Goal: Information Seeking & Learning: Learn about a topic

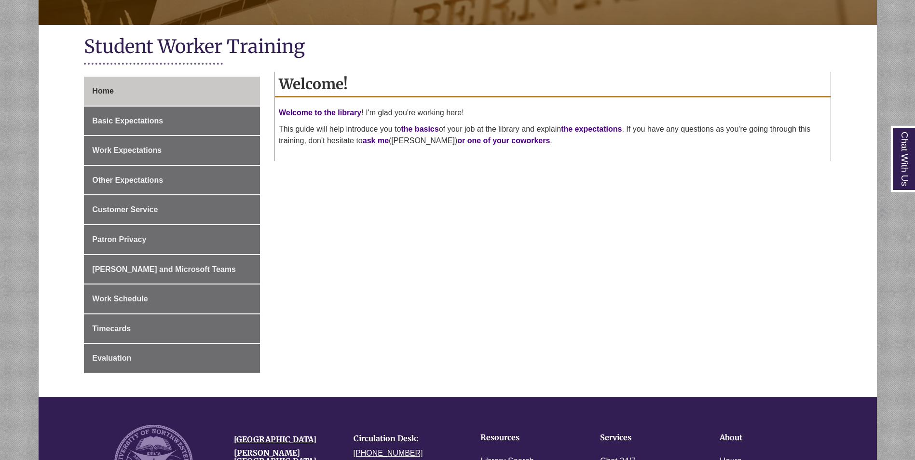
scroll to position [193, 0]
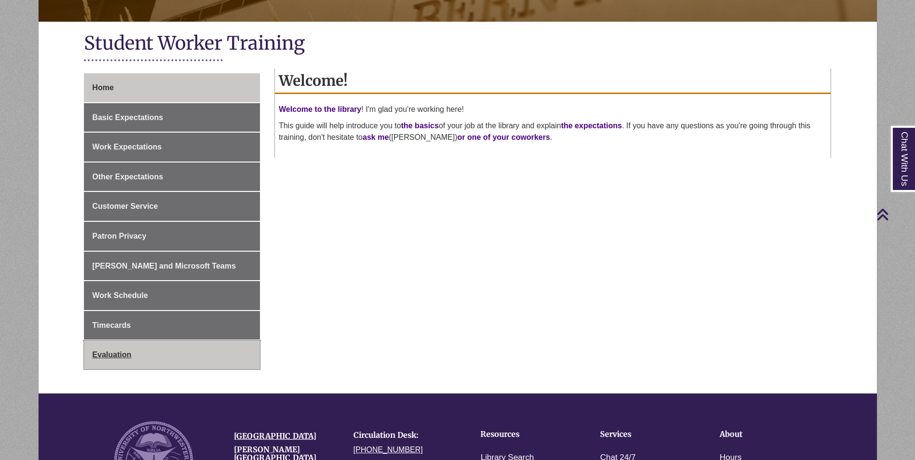
click at [251, 346] on link "Evaluation" at bounding box center [172, 355] width 176 height 29
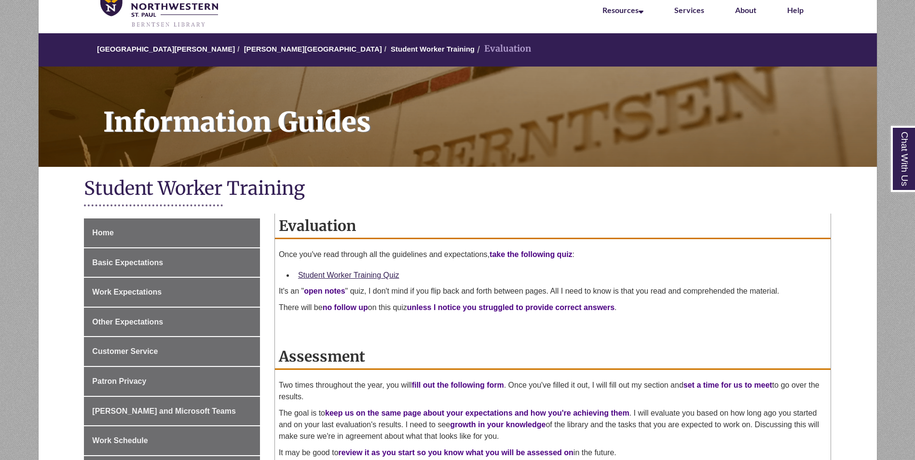
scroll to position [48, 0]
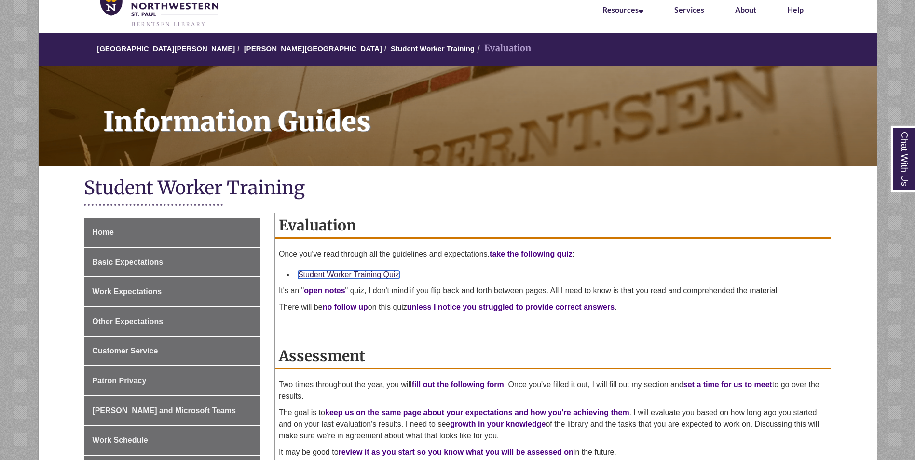
click at [379, 278] on link "Student Worker Training Quiz" at bounding box center [348, 275] width 101 height 8
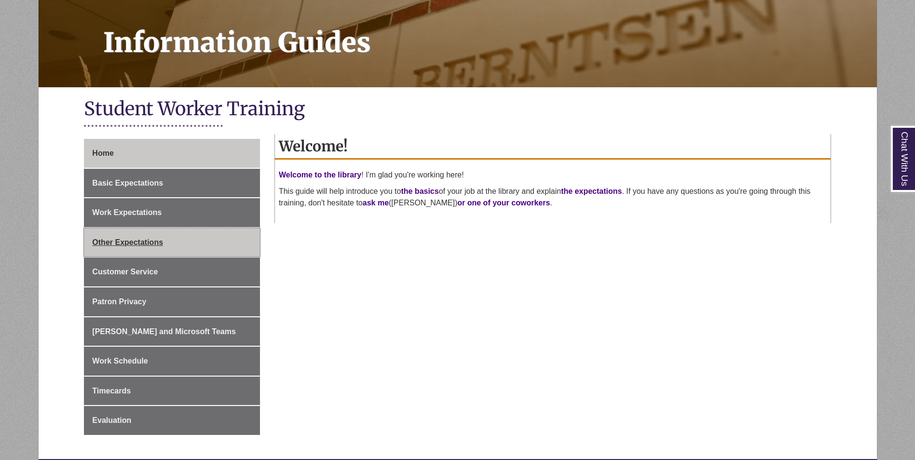
scroll to position [145, 0]
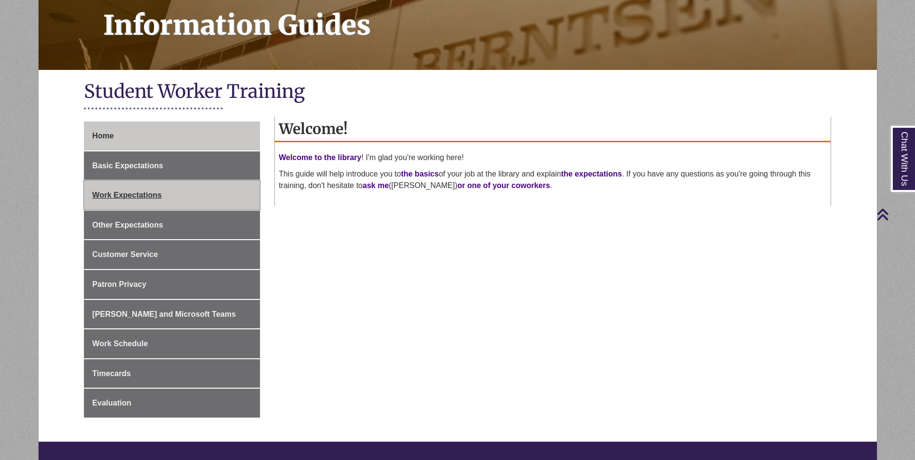
click at [150, 194] on span "Work Expectations" at bounding box center [126, 195] width 69 height 8
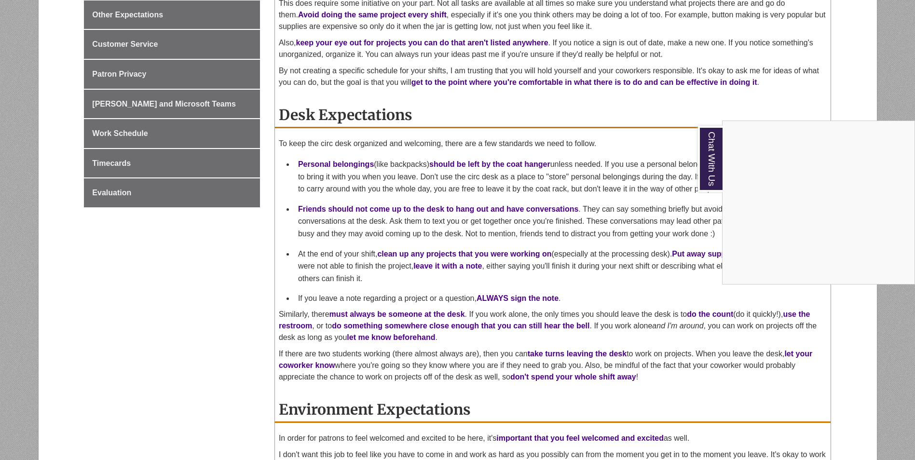
scroll to position [338, 0]
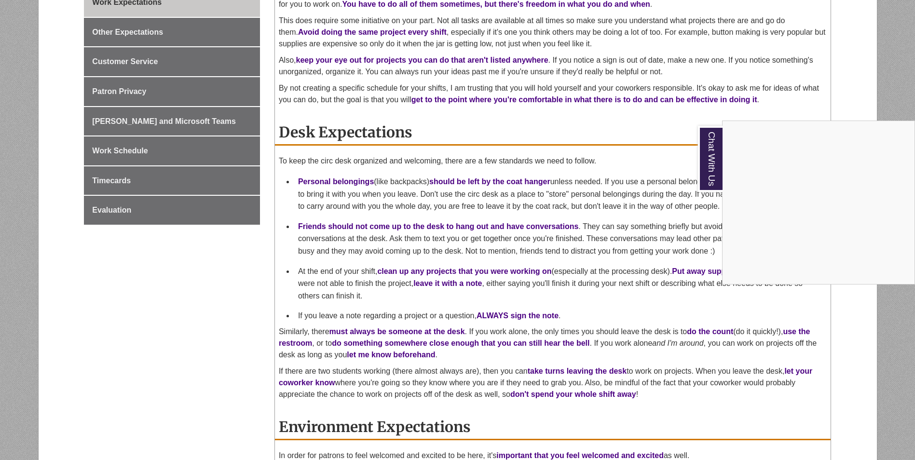
click at [757, 101] on div "Chat With Us" at bounding box center [457, 230] width 915 height 460
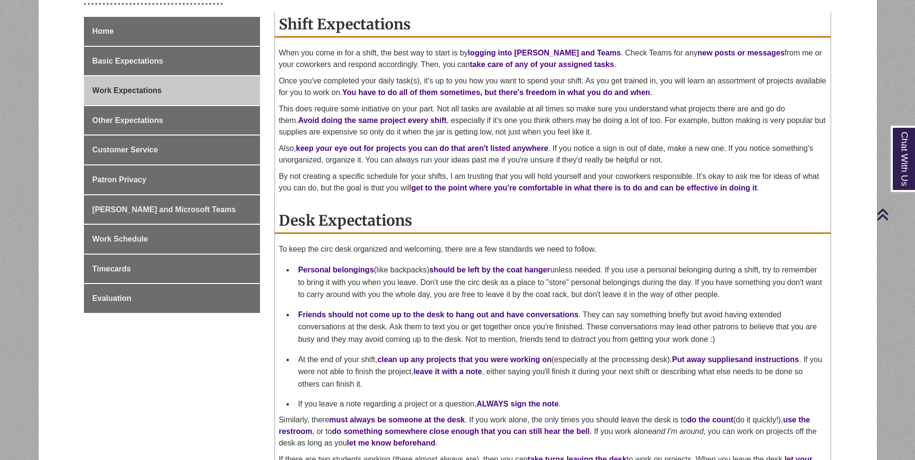
scroll to position [241, 0]
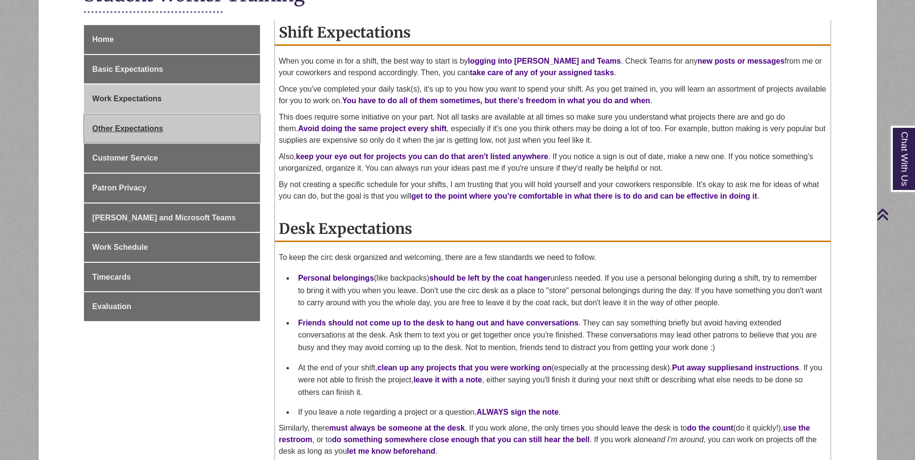
click at [188, 116] on link "Other Expectations" at bounding box center [172, 128] width 176 height 29
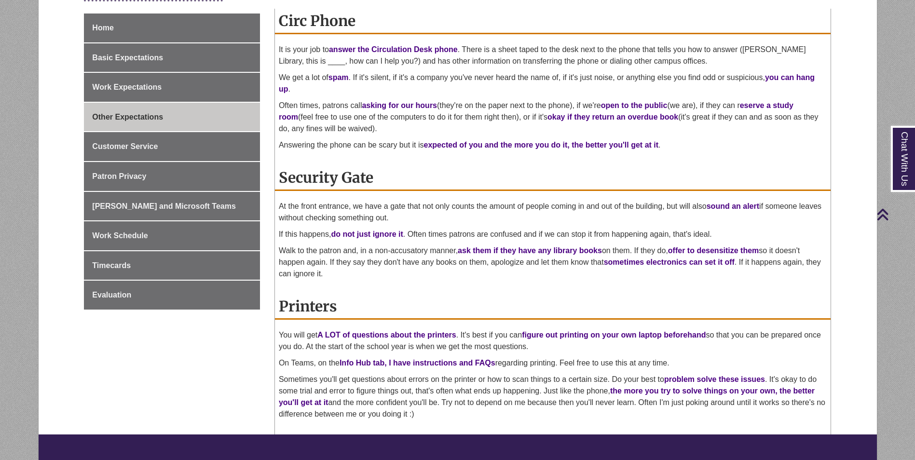
scroll to position [193, 0]
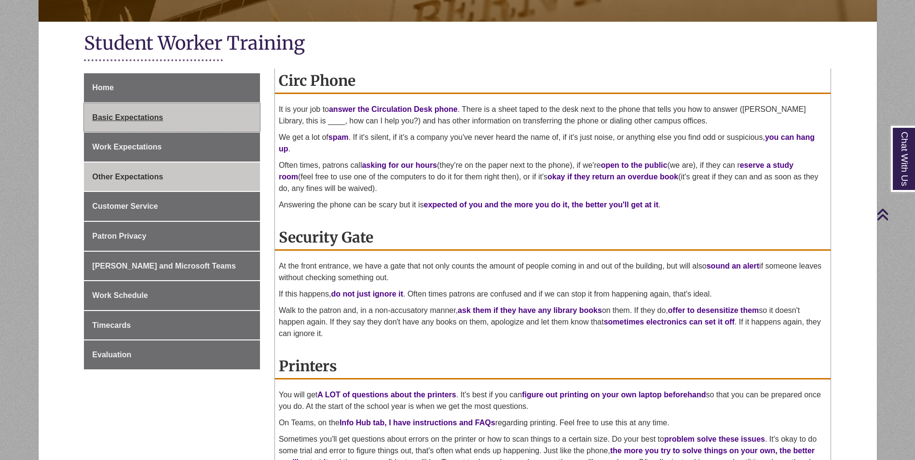
click at [209, 110] on link "Basic Expectations" at bounding box center [172, 117] width 176 height 29
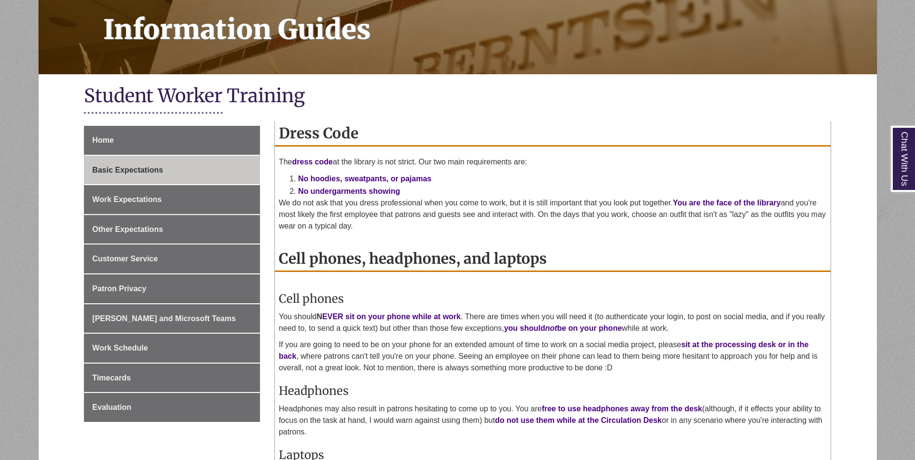
scroll to position [145, 0]
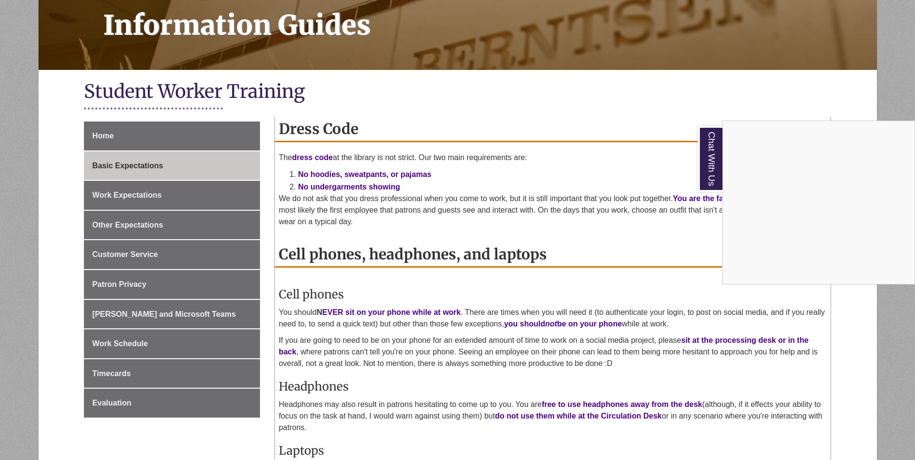
click at [736, 74] on div "Chat With Us" at bounding box center [457, 230] width 915 height 460
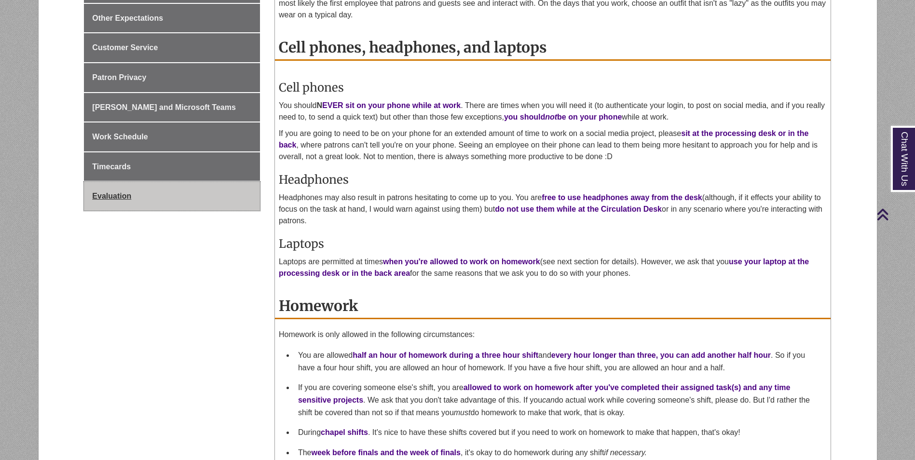
scroll to position [290, 0]
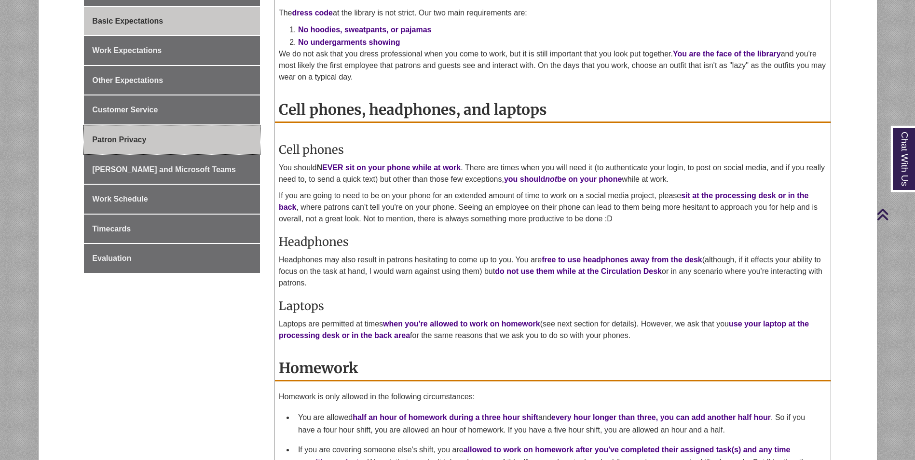
click at [226, 145] on link "Patron Privacy" at bounding box center [172, 139] width 176 height 29
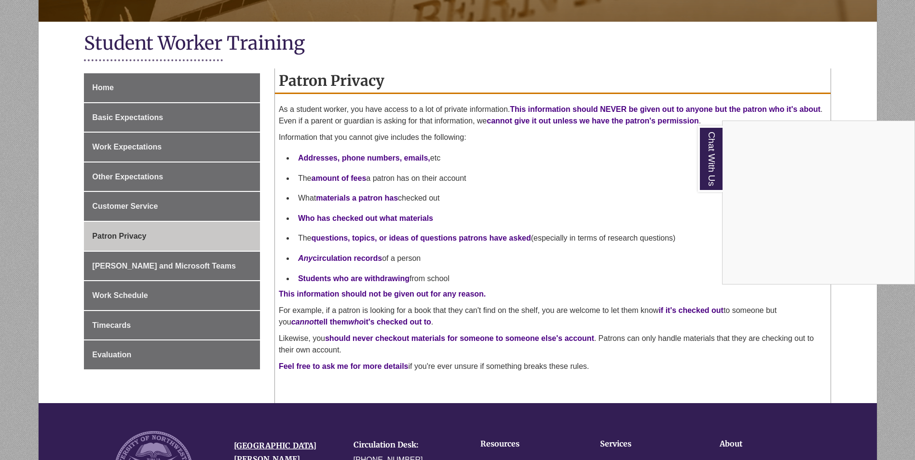
scroll to position [241, 0]
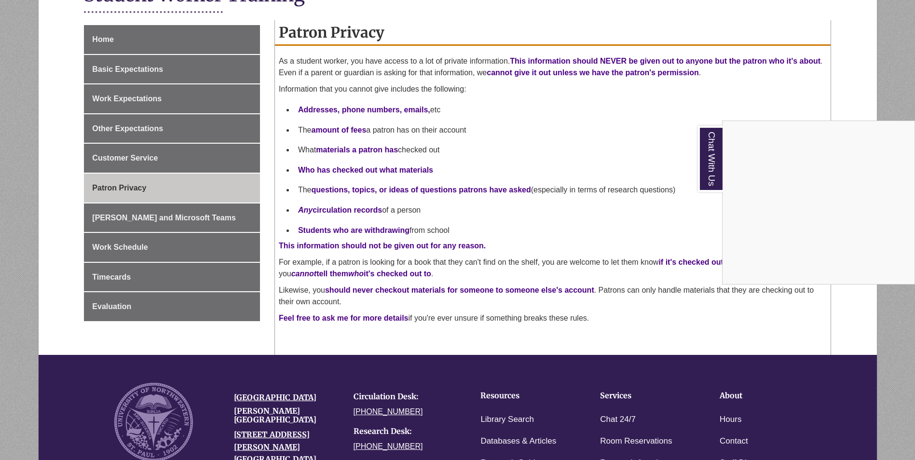
click at [135, 239] on div "Chat With Us" at bounding box center [457, 230] width 915 height 460
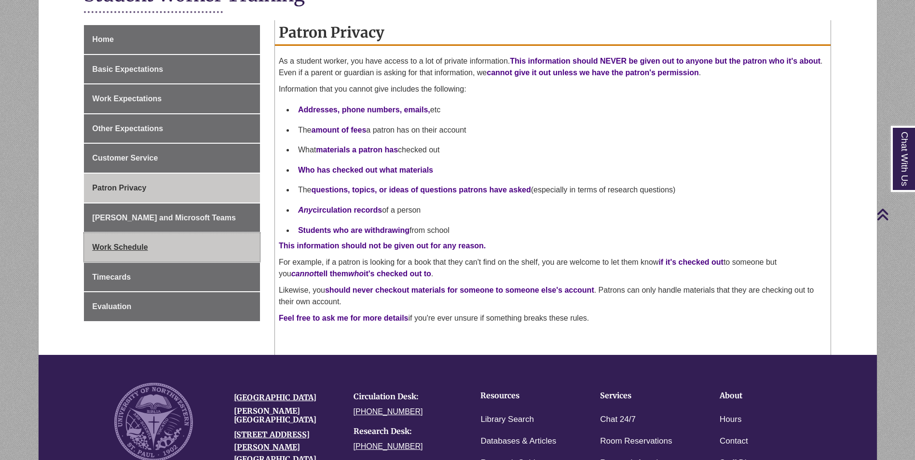
click at [136, 245] on span "Work Schedule" at bounding box center [119, 247] width 55 height 8
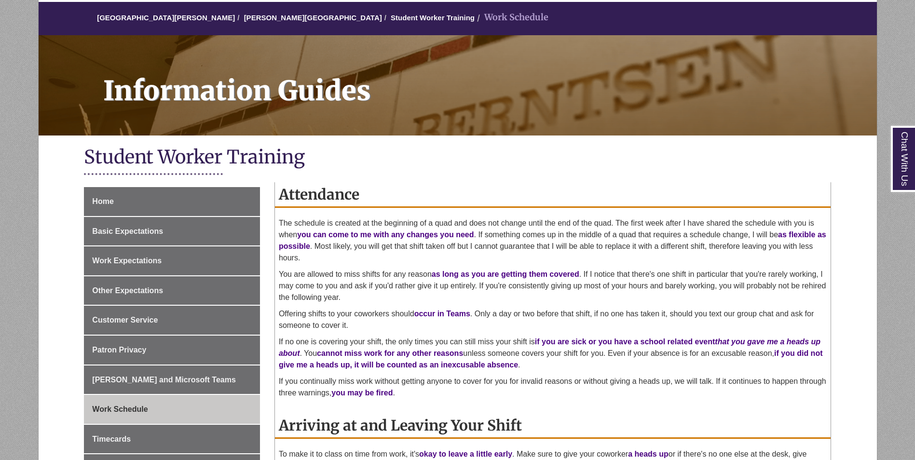
scroll to position [97, 0]
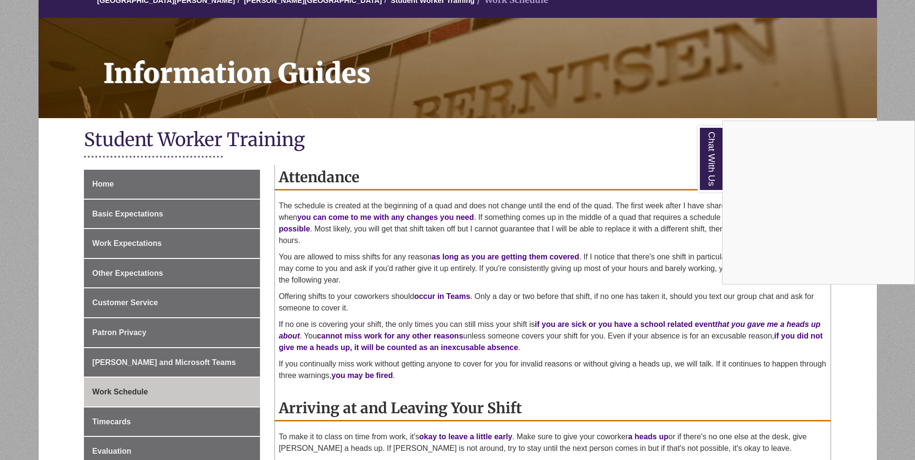
click at [620, 172] on div "Chat With Us" at bounding box center [457, 230] width 915 height 460
